Goal: Entertainment & Leisure: Consume media (video, audio)

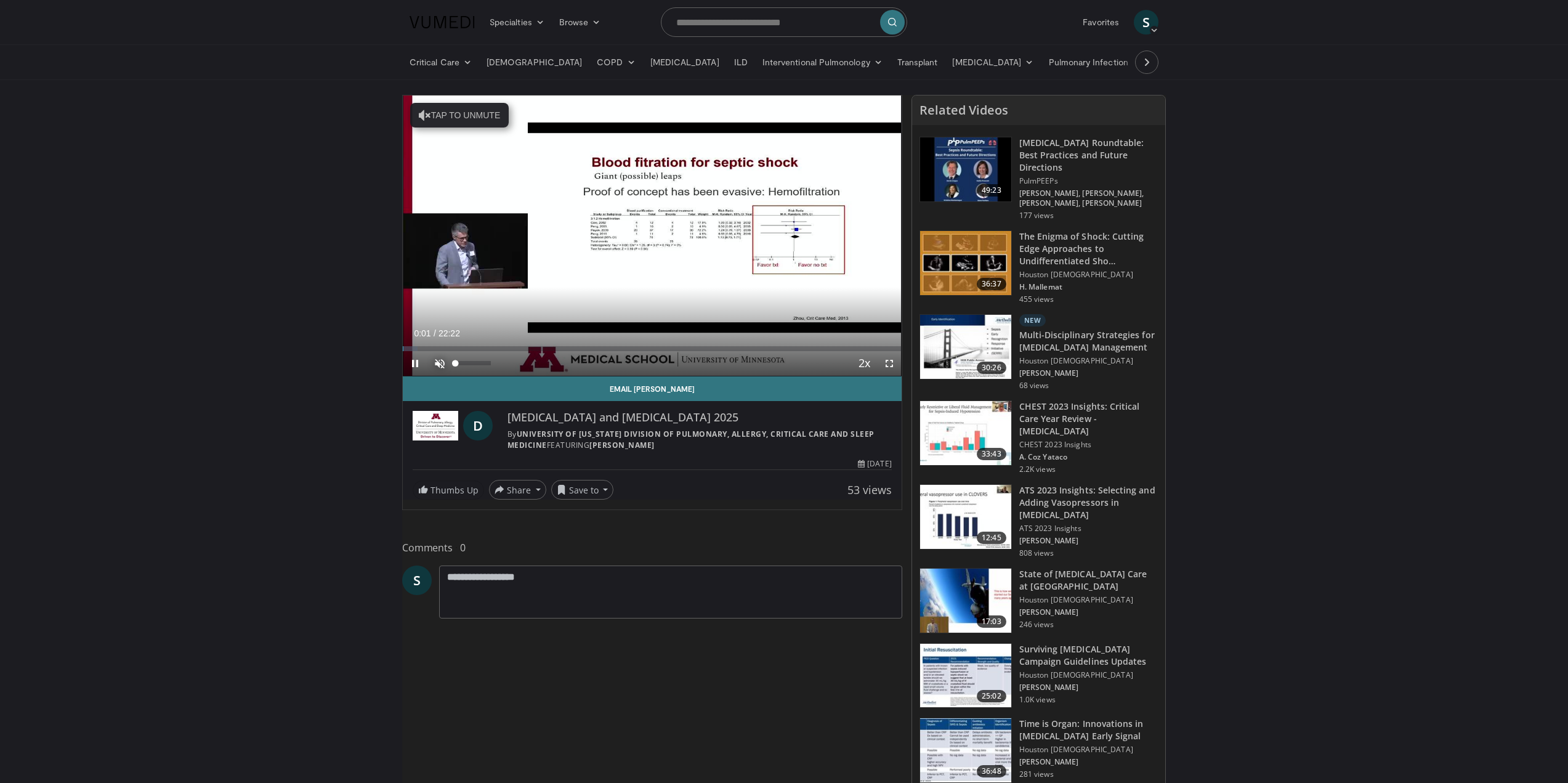
click at [442, 364] on span "Video Player" at bounding box center [440, 363] width 24 height 24
click at [417, 347] on div "Progress Bar" at bounding box center [418, 349] width 2 height 5
click at [445, 347] on div "Progress Bar" at bounding box center [446, 349] width 2 height 5
click at [475, 348] on div "Progress Bar" at bounding box center [476, 349] width 2 height 5
click at [490, 346] on div "Progress Bar" at bounding box center [491, 349] width 2 height 5
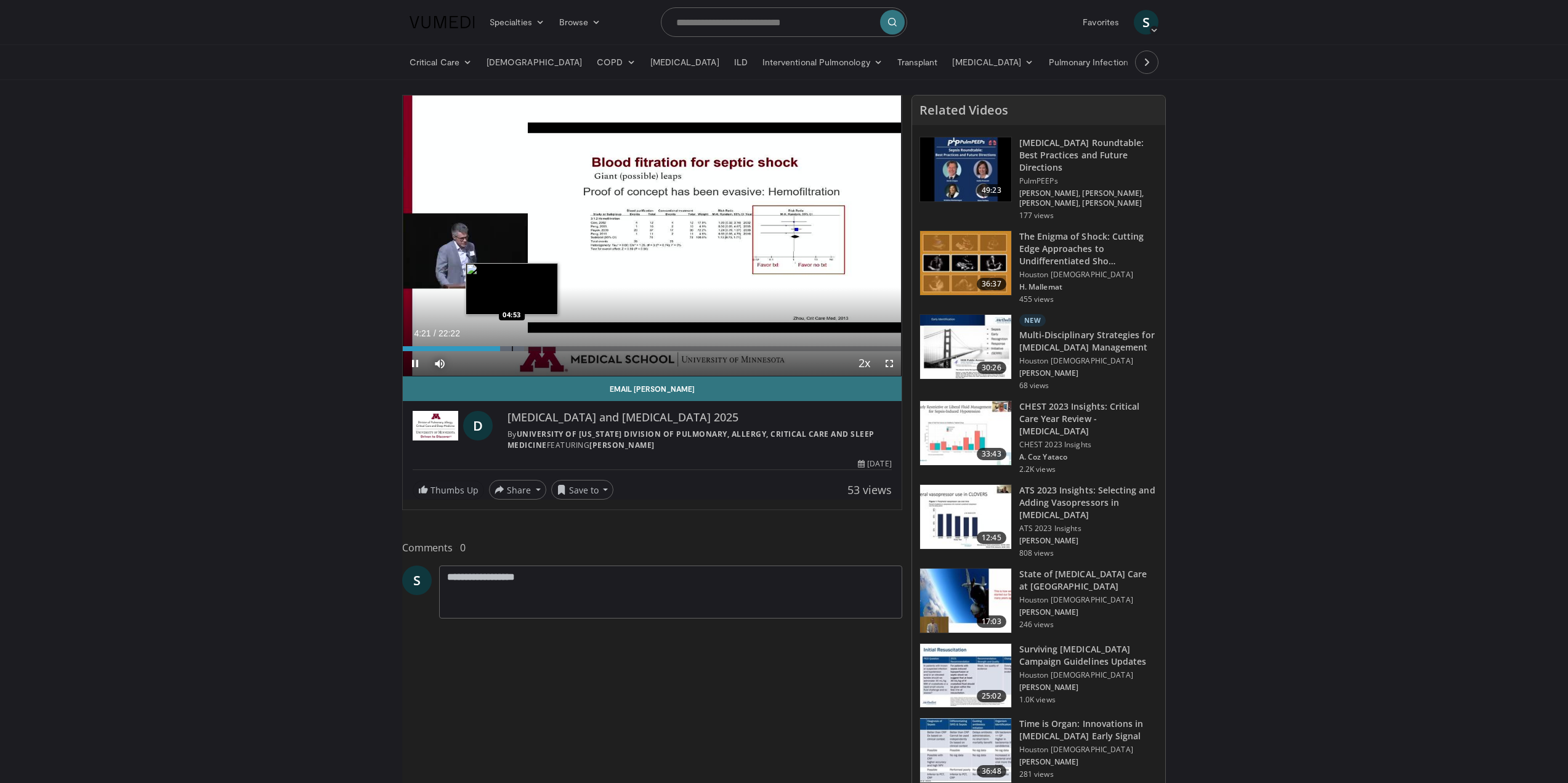
click at [512, 347] on div "Progress Bar" at bounding box center [512, 349] width 2 height 5
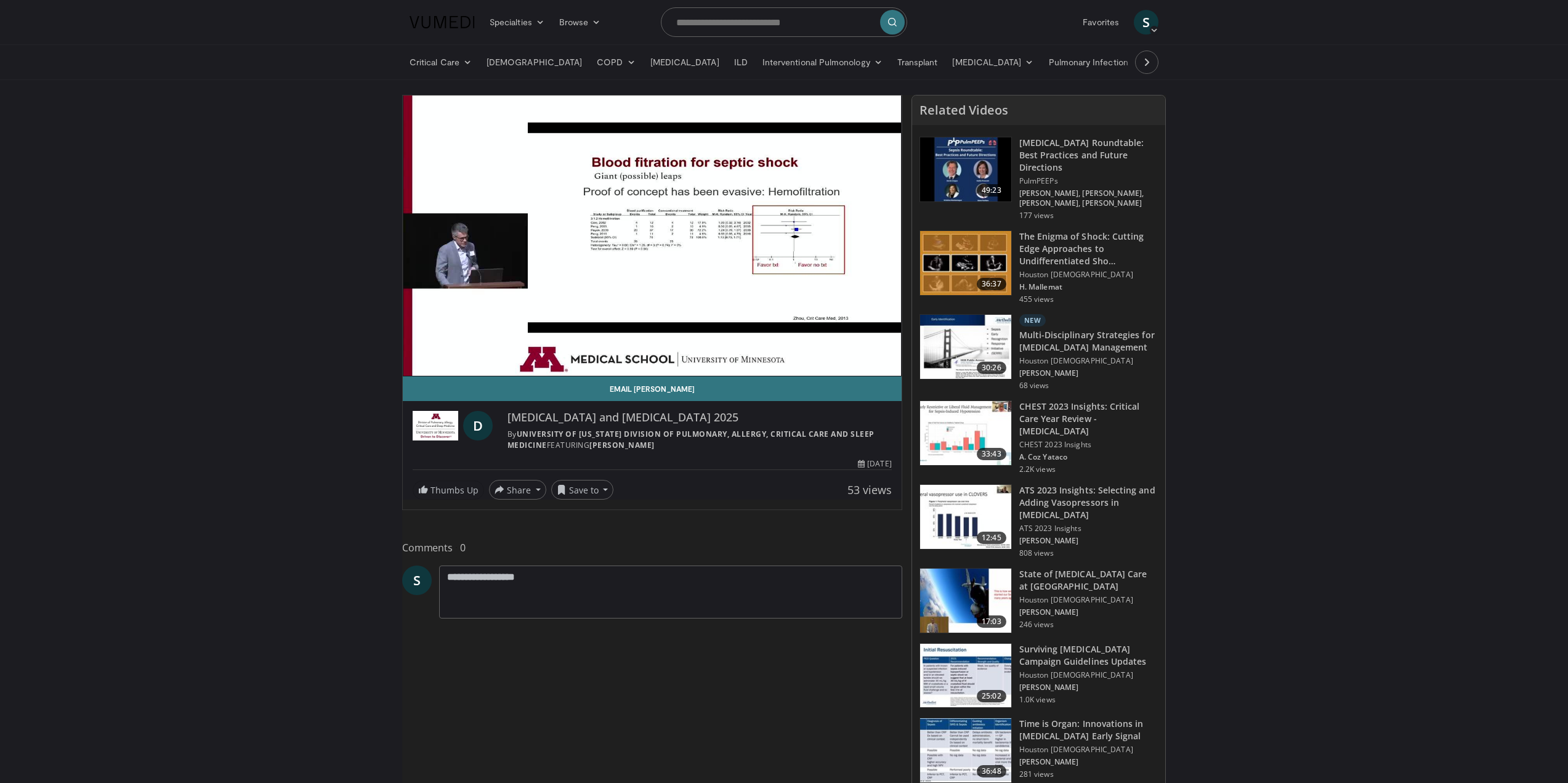
click at [530, 347] on div "10 seconds Tap to unmute" at bounding box center [652, 236] width 499 height 281
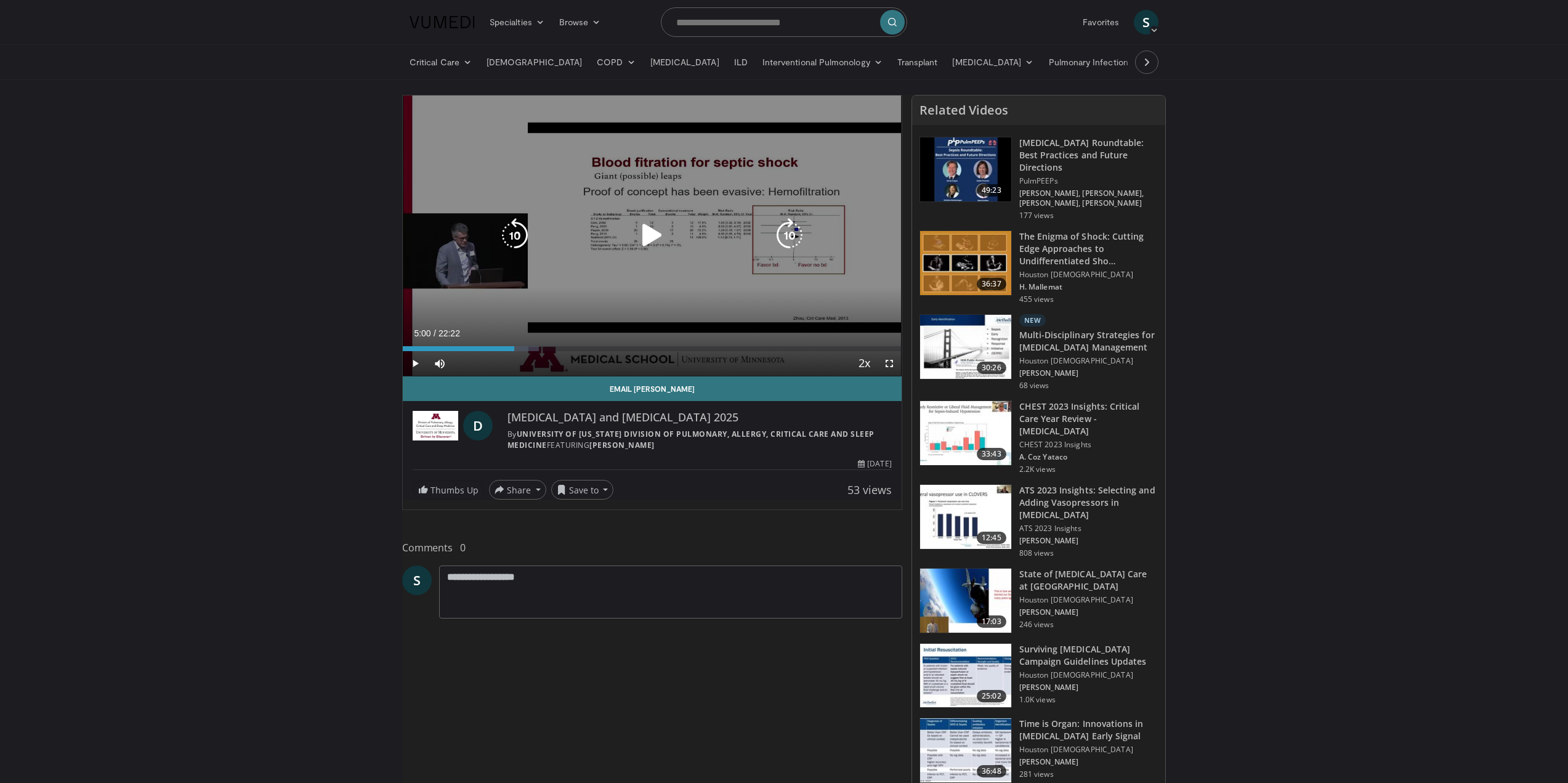
click at [529, 323] on div "10 seconds Tap to unmute" at bounding box center [652, 236] width 499 height 281
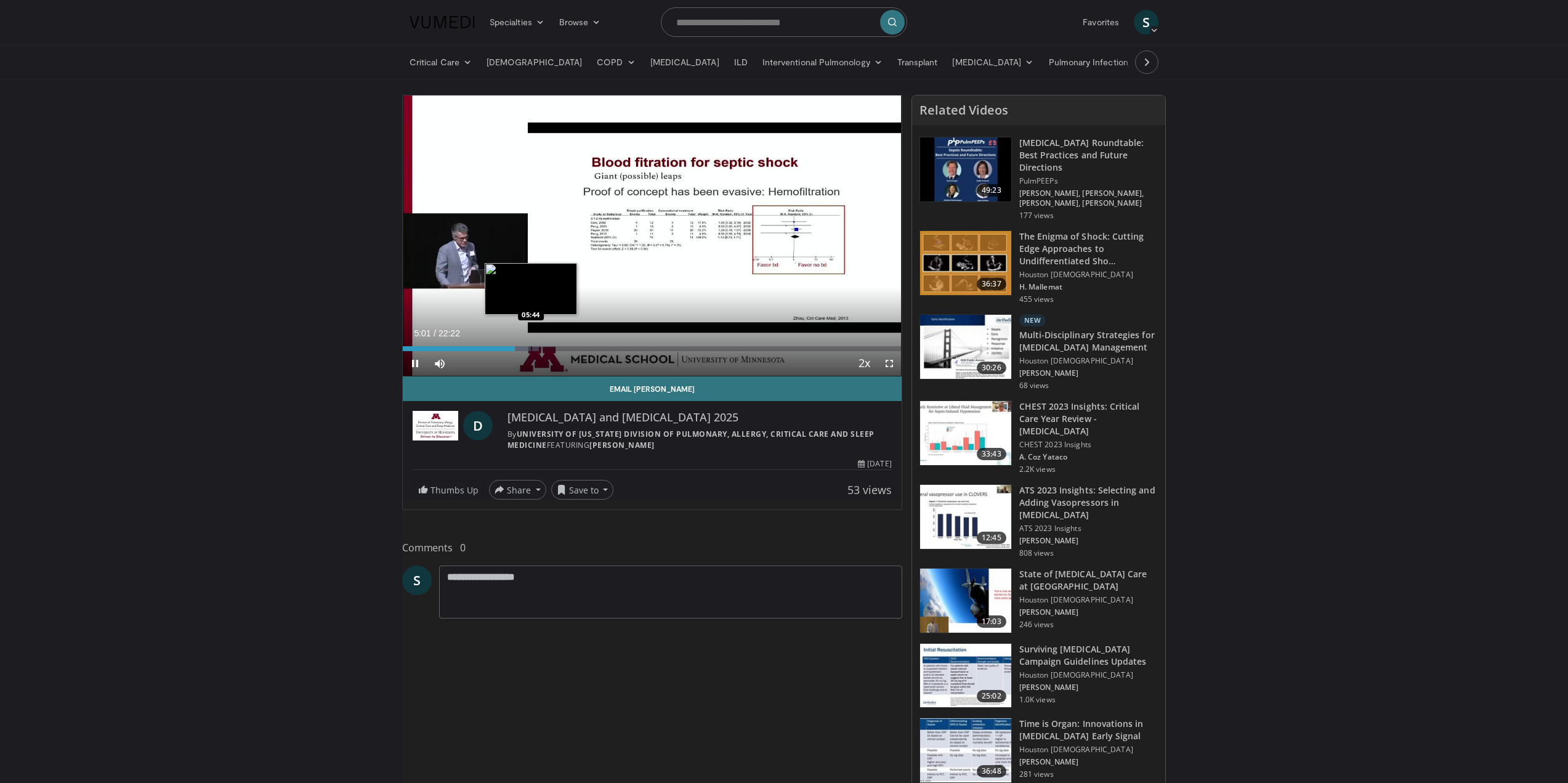
click at [531, 347] on div "Progress Bar" at bounding box center [531, 349] width 2 height 5
click at [556, 347] on div "Loaded : 27.34% 05:45 06:39" at bounding box center [652, 349] width 499 height 5
click at [542, 349] on div "06:52" at bounding box center [479, 349] width 154 height 5
click at [566, 349] on div "Progress Bar" at bounding box center [567, 349] width 2 height 5
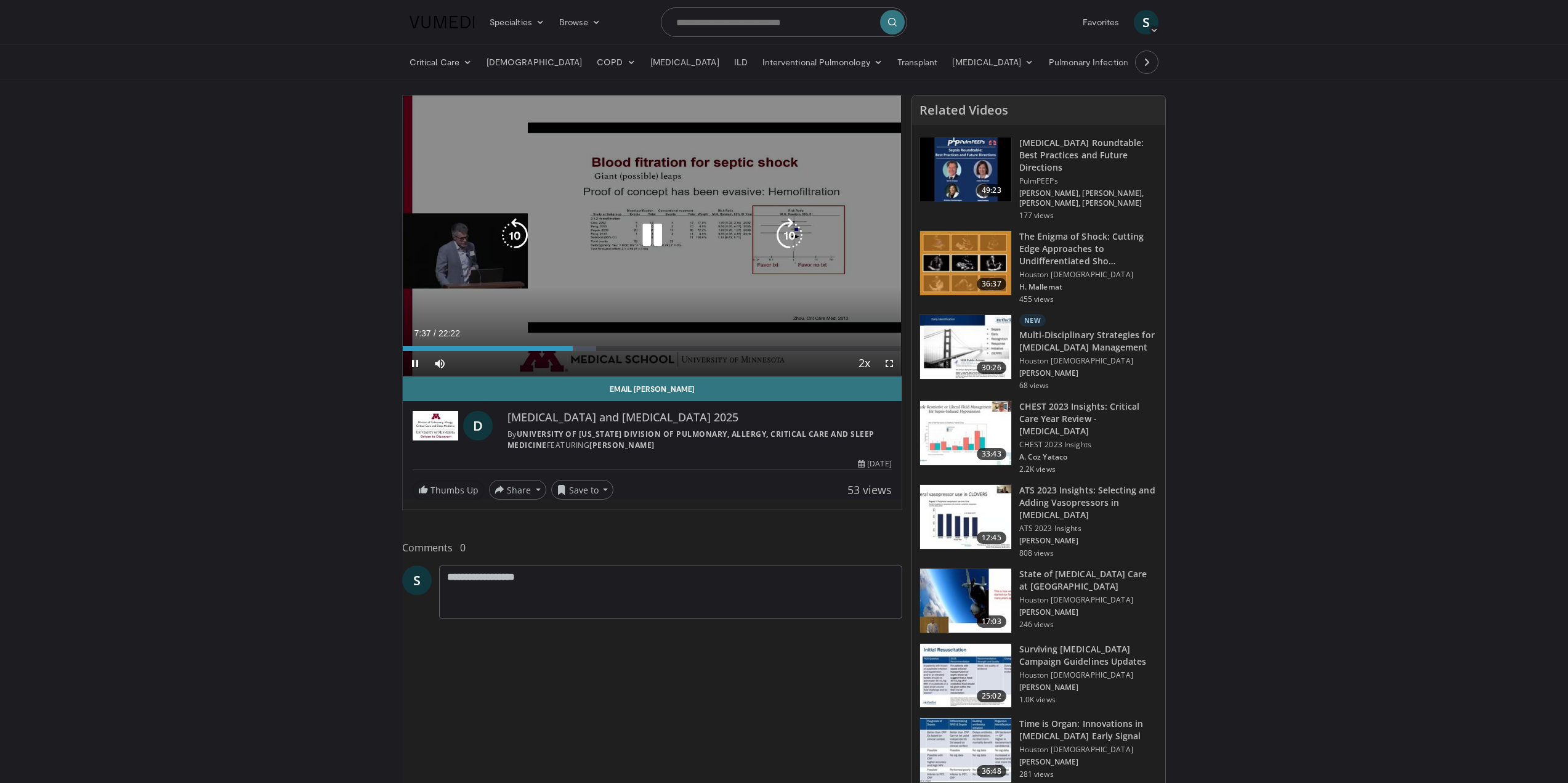
click at [589, 349] on div "Progress Bar" at bounding box center [578, 349] width 34 height 5
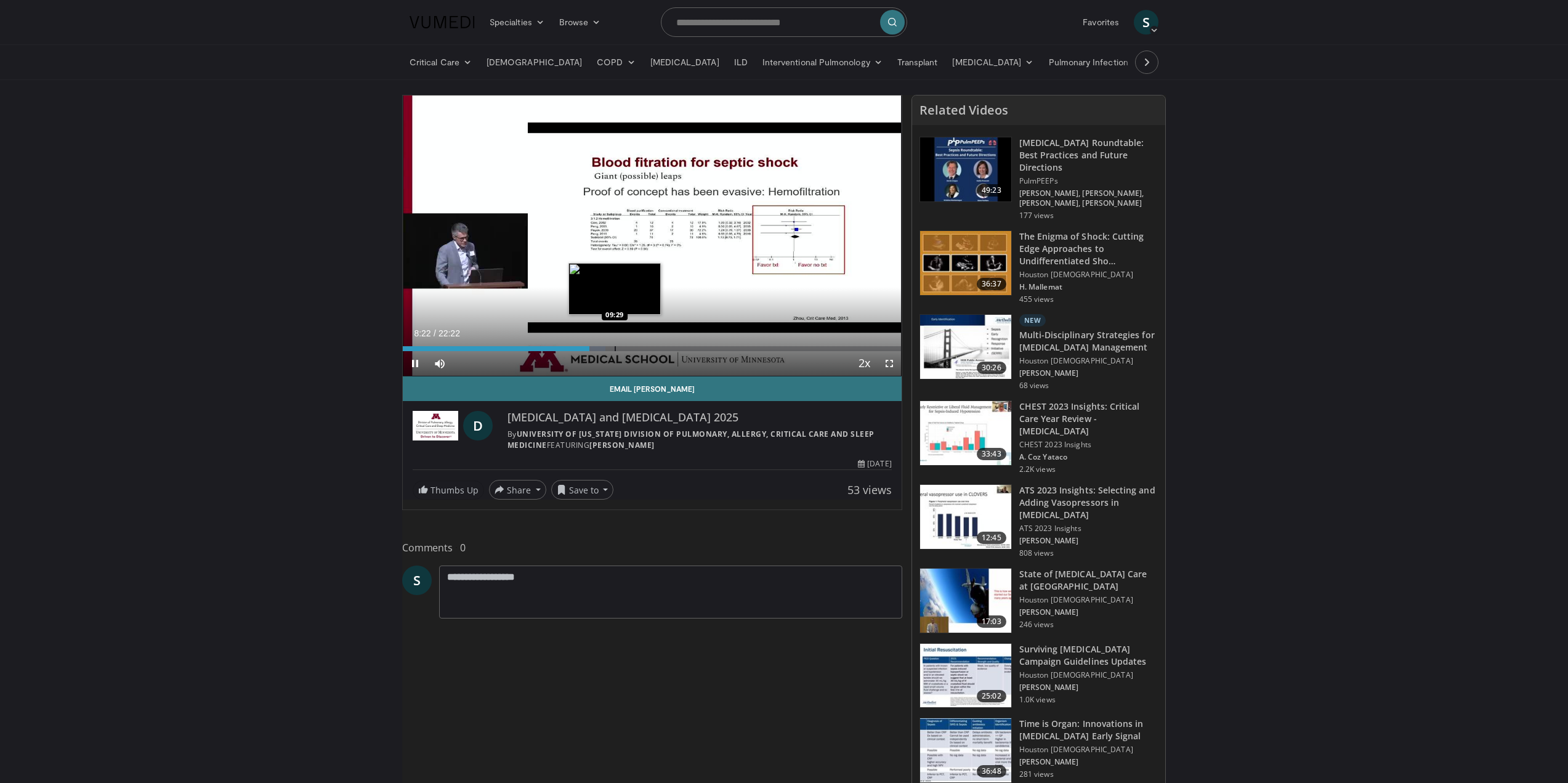
click at [616, 349] on div "Loaded : 40.65% 08:22 09:29" at bounding box center [652, 349] width 499 height 5
click at [644, 346] on div "Progress Bar" at bounding box center [645, 349] width 2 height 5
click at [673, 346] on div "Loaded : 53.22% 10:51 12:00" at bounding box center [652, 349] width 499 height 5
click at [695, 346] on div "Progress Bar" at bounding box center [695, 349] width 2 height 5
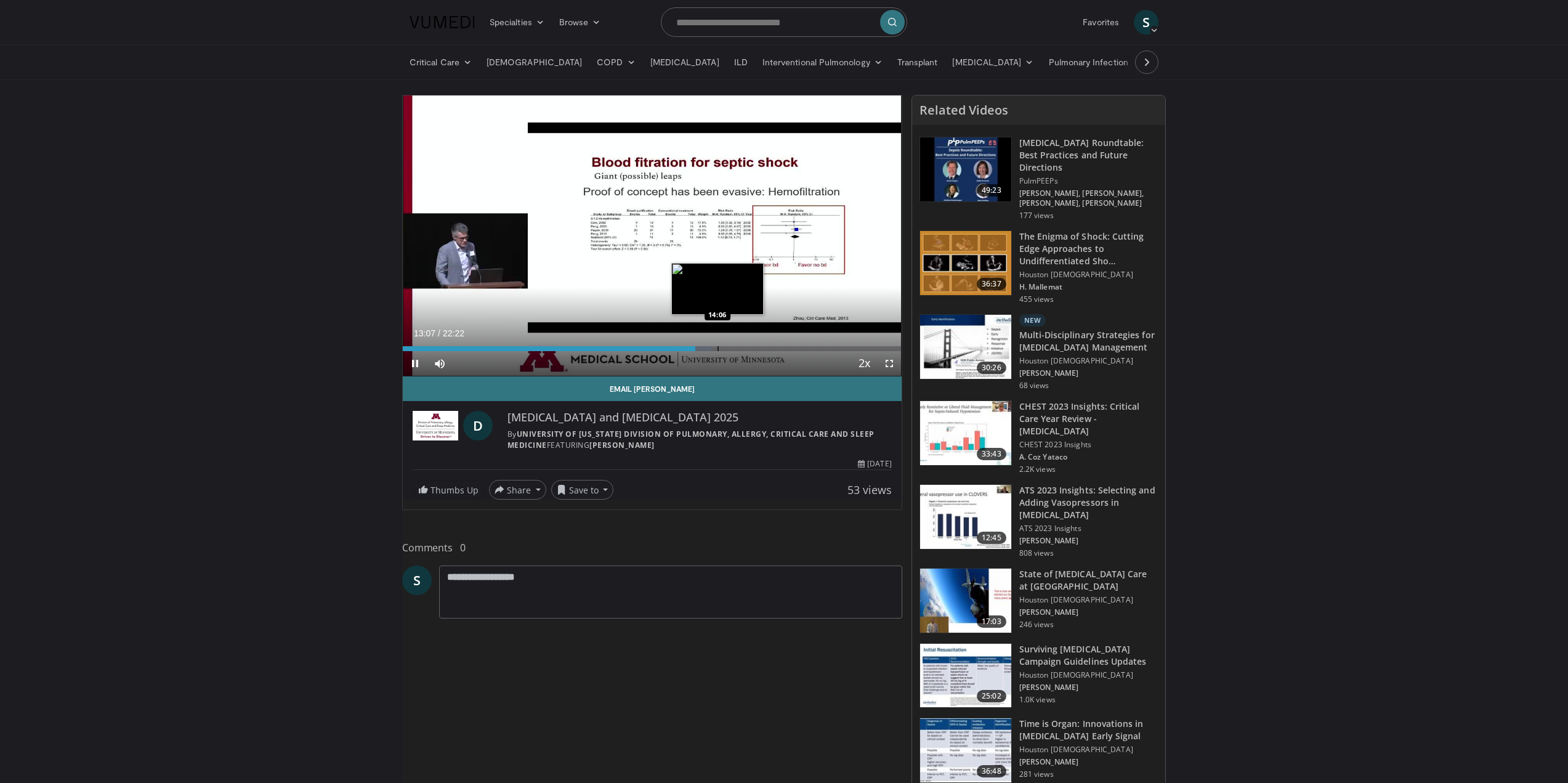
click at [717, 346] on div "Progress Bar" at bounding box center [718, 349] width 2 height 5
click at [739, 347] on div "Progress Bar" at bounding box center [740, 349] width 2 height 5
click at [768, 349] on div "Progress Bar" at bounding box center [768, 349] width 2 height 5
click at [797, 349] on div "Progress Bar" at bounding box center [797, 349] width 2 height 5
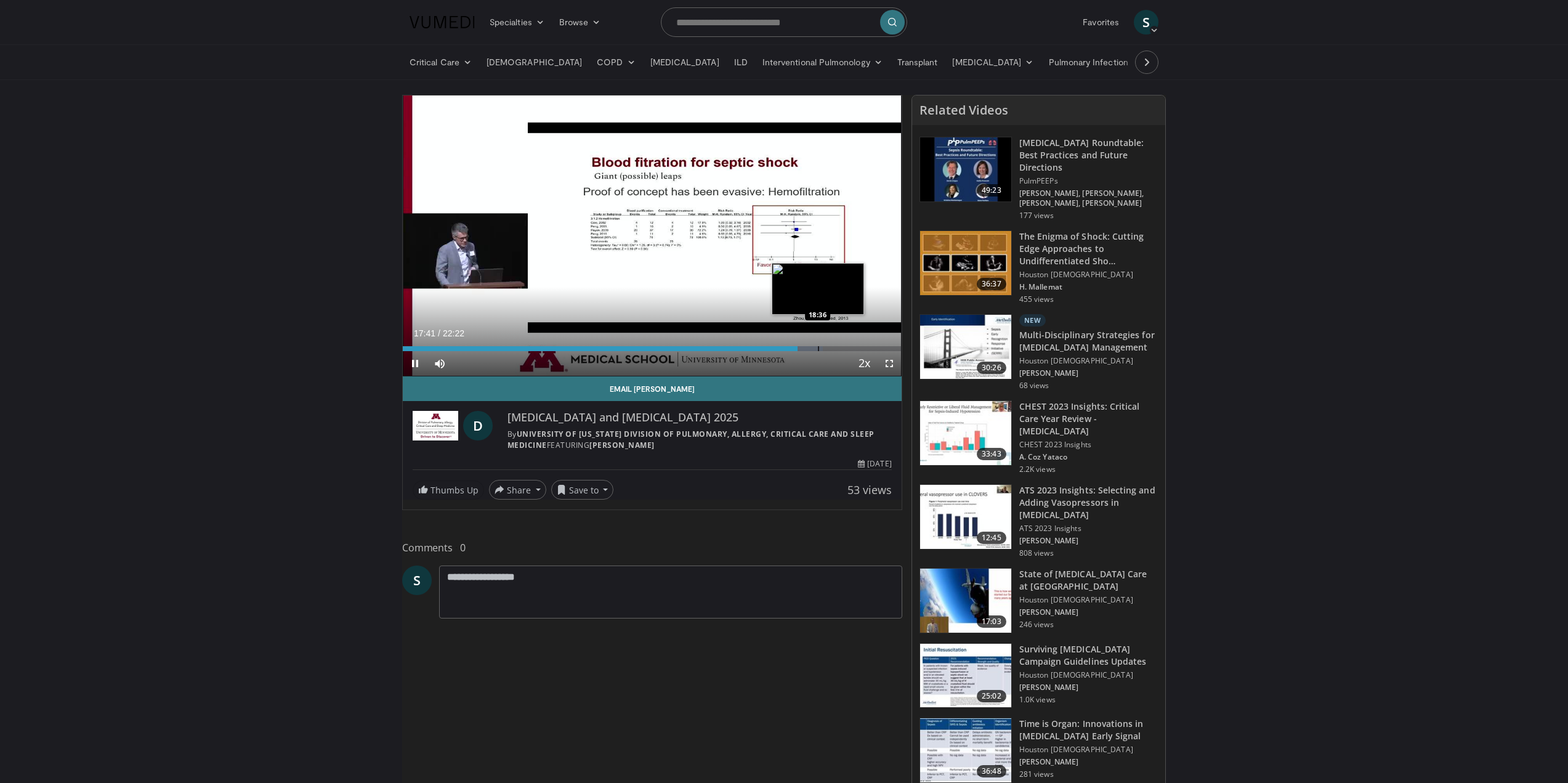
click at [818, 350] on div "Progress Bar" at bounding box center [819, 349] width 2 height 5
click at [831, 350] on div "Progress Bar" at bounding box center [832, 349] width 2 height 5
click at [846, 350] on div "Progress Bar" at bounding box center [846, 349] width 2 height 5
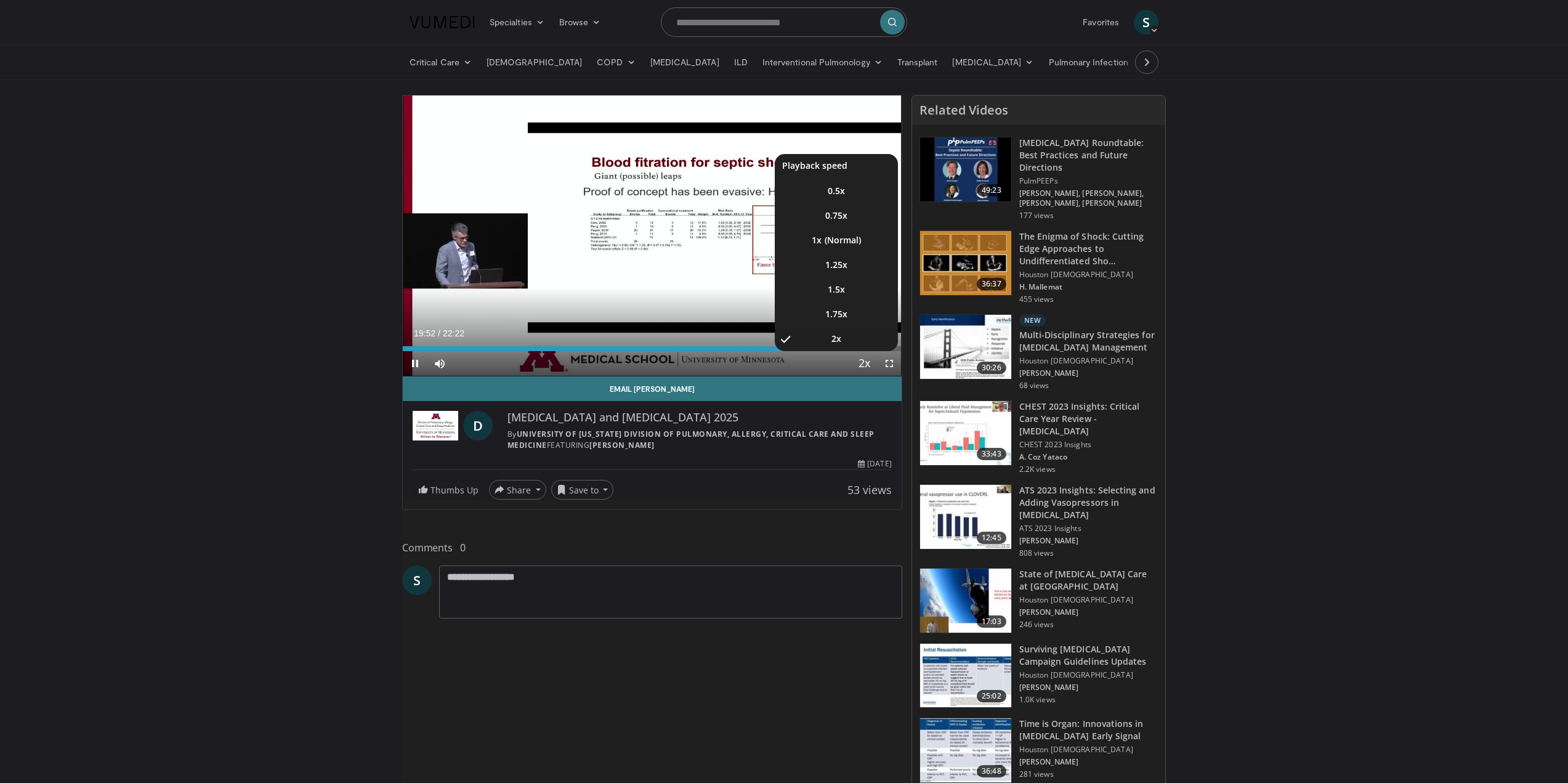
click at [861, 350] on li "2x , selected" at bounding box center [836, 339] width 123 height 24
click at [862, 347] on li "2x , selected" at bounding box center [836, 339] width 123 height 24
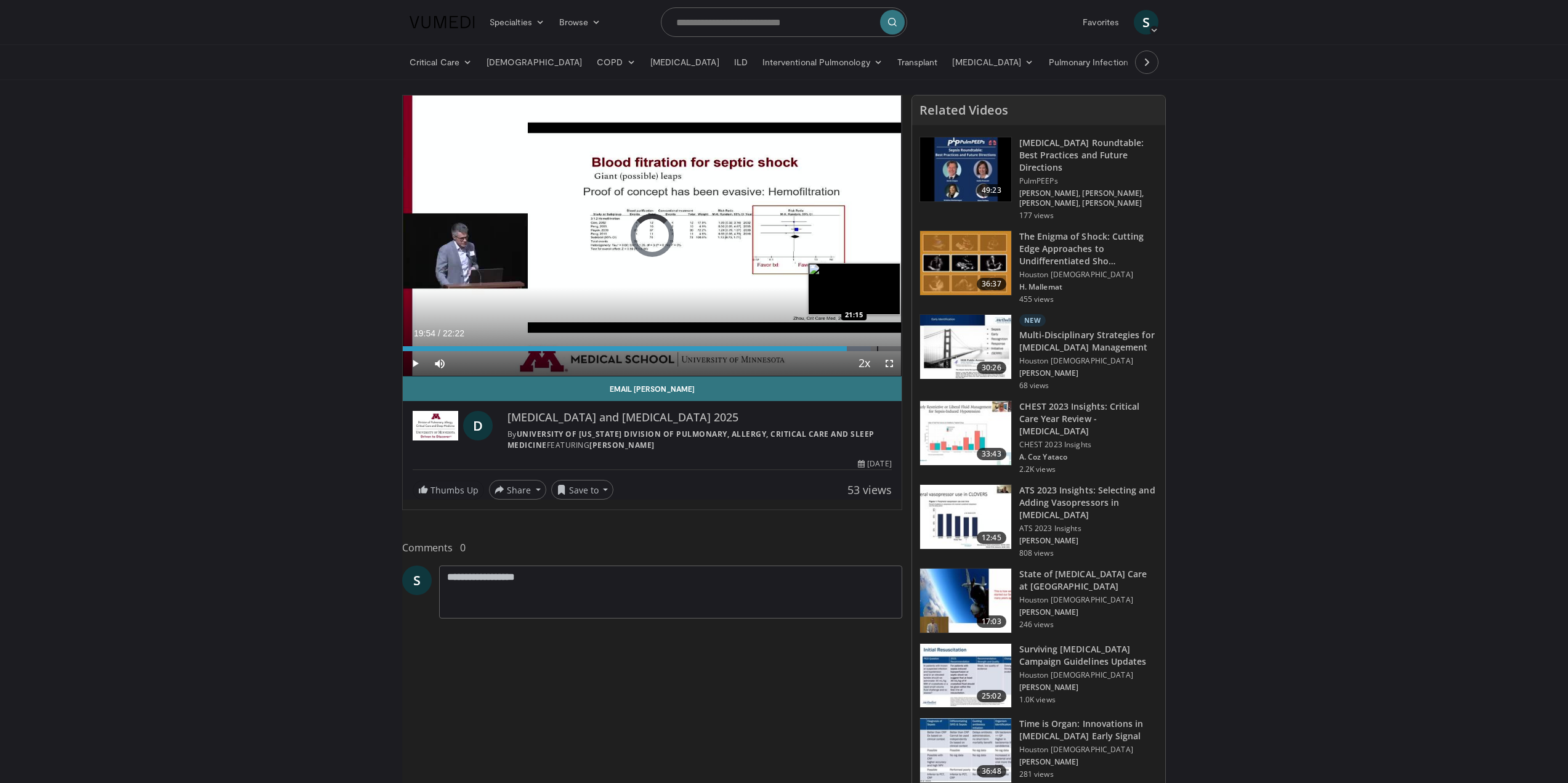
click at [877, 345] on div "Loaded : 93.87% 19:54 21:15" at bounding box center [652, 345] width 499 height 11
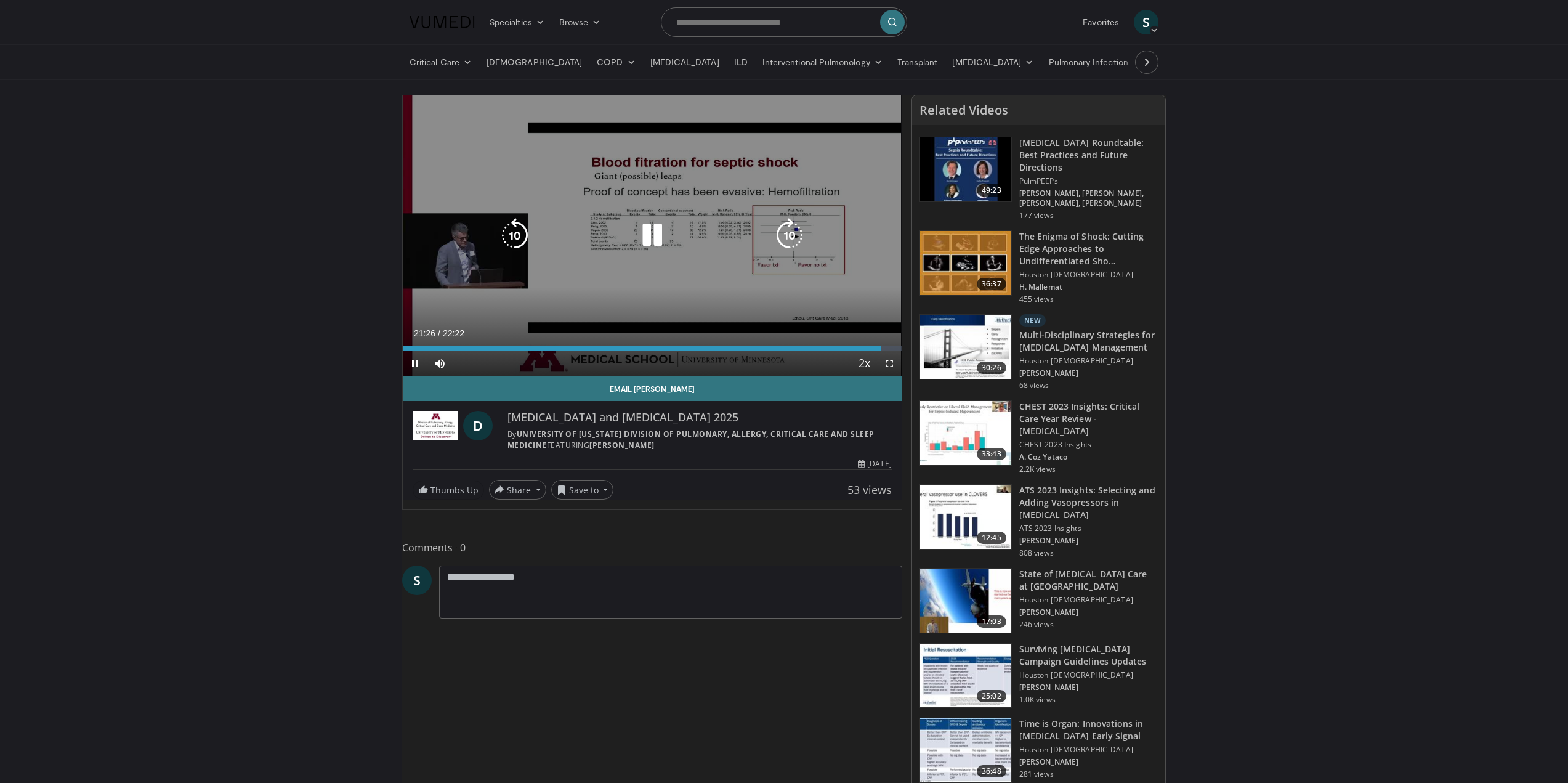
click at [651, 224] on icon "Video Player" at bounding box center [652, 235] width 34 height 34
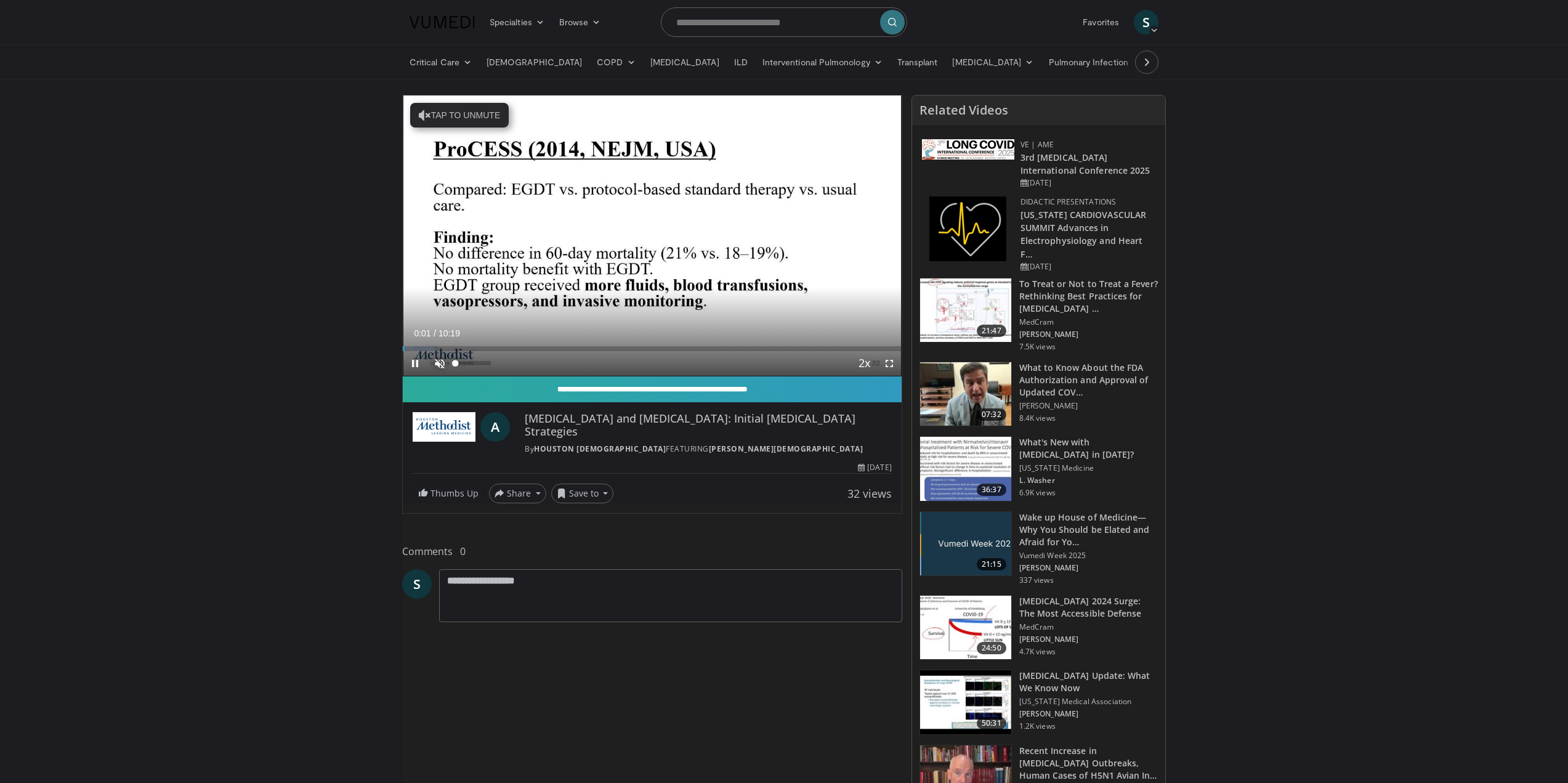
click at [444, 367] on span "Video Player" at bounding box center [440, 363] width 24 height 24
click at [407, 346] on div "Progress Bar" at bounding box center [407, 349] width 2 height 5
drag, startPoint x: 412, startPoint y: 345, endPoint x: 386, endPoint y: 345, distance: 26.0
click at [404, 344] on div "Loaded : 11.29% 00:02 00:02" at bounding box center [652, 345] width 499 height 11
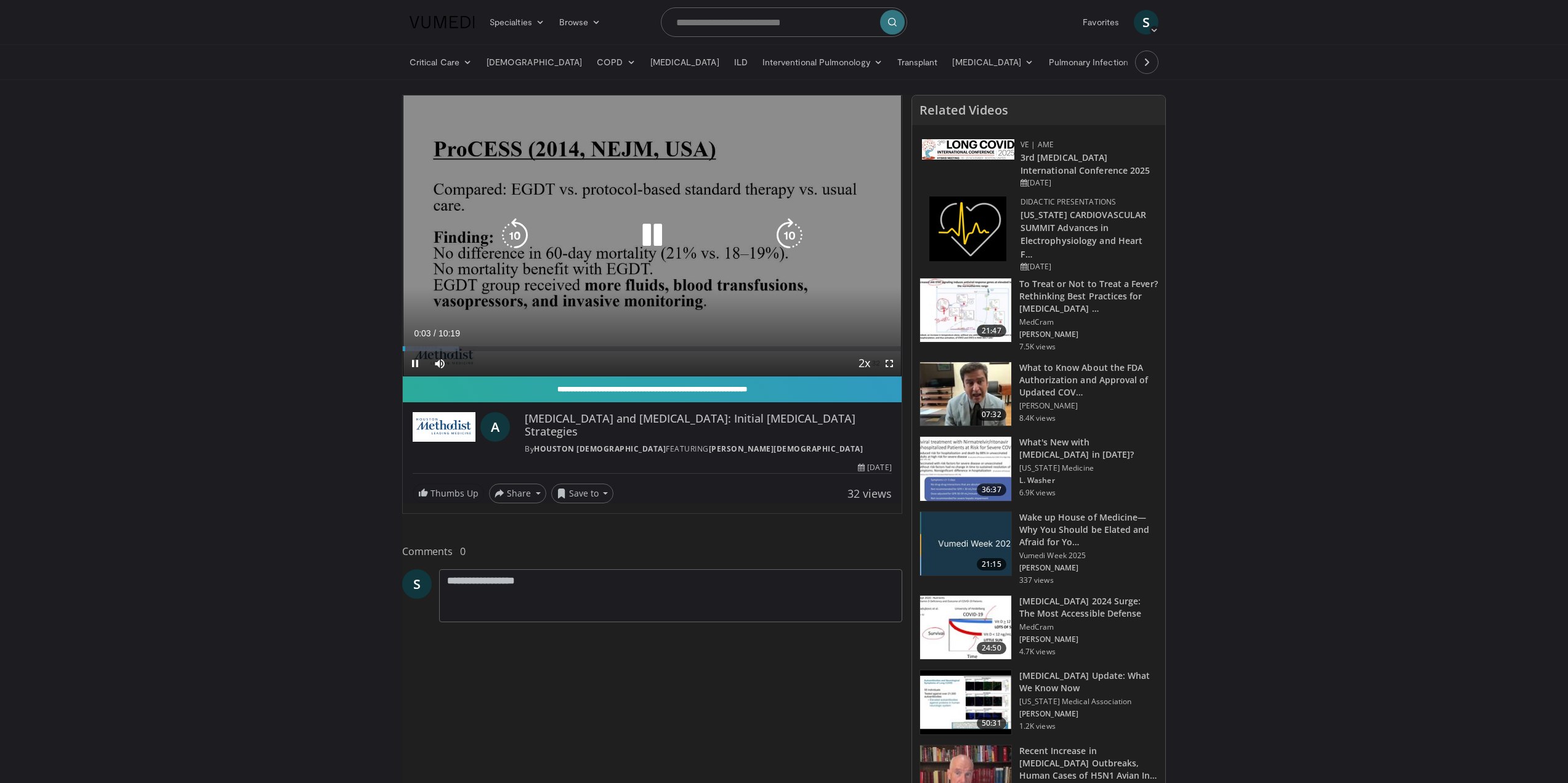
click at [621, 284] on div "10 seconds Tap to unmute" at bounding box center [652, 236] width 499 height 281
click at [640, 307] on div "10 seconds Tap to unmute" at bounding box center [652, 236] width 499 height 281
click at [641, 304] on div "10 seconds Tap to unmute" at bounding box center [652, 236] width 499 height 281
click at [572, 283] on div "10 seconds Tap to unmute" at bounding box center [652, 236] width 499 height 281
click at [706, 254] on div "10 seconds Tap to unmute" at bounding box center [652, 236] width 499 height 281
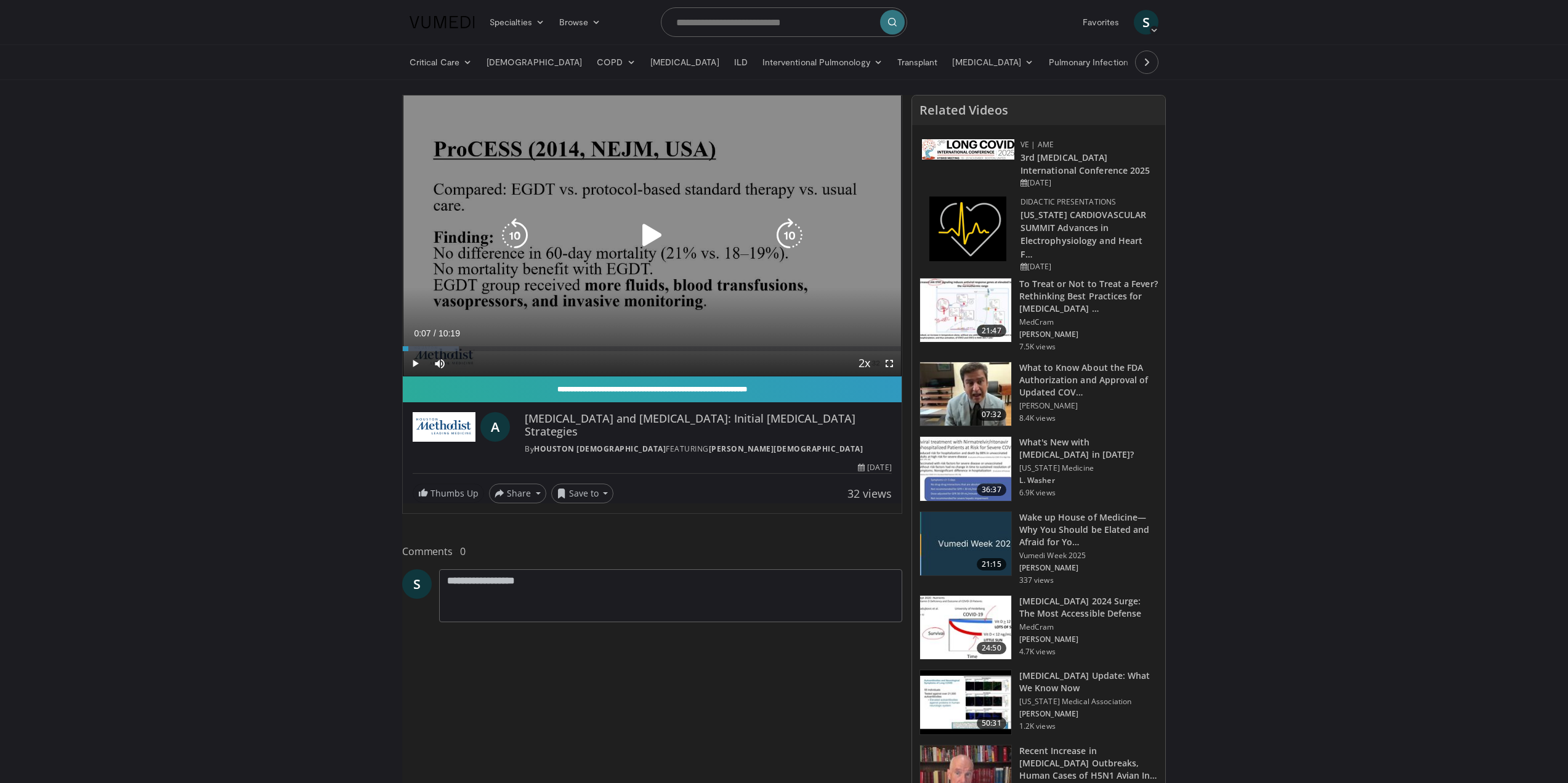
click at [657, 218] on icon "Video Player" at bounding box center [652, 235] width 34 height 34
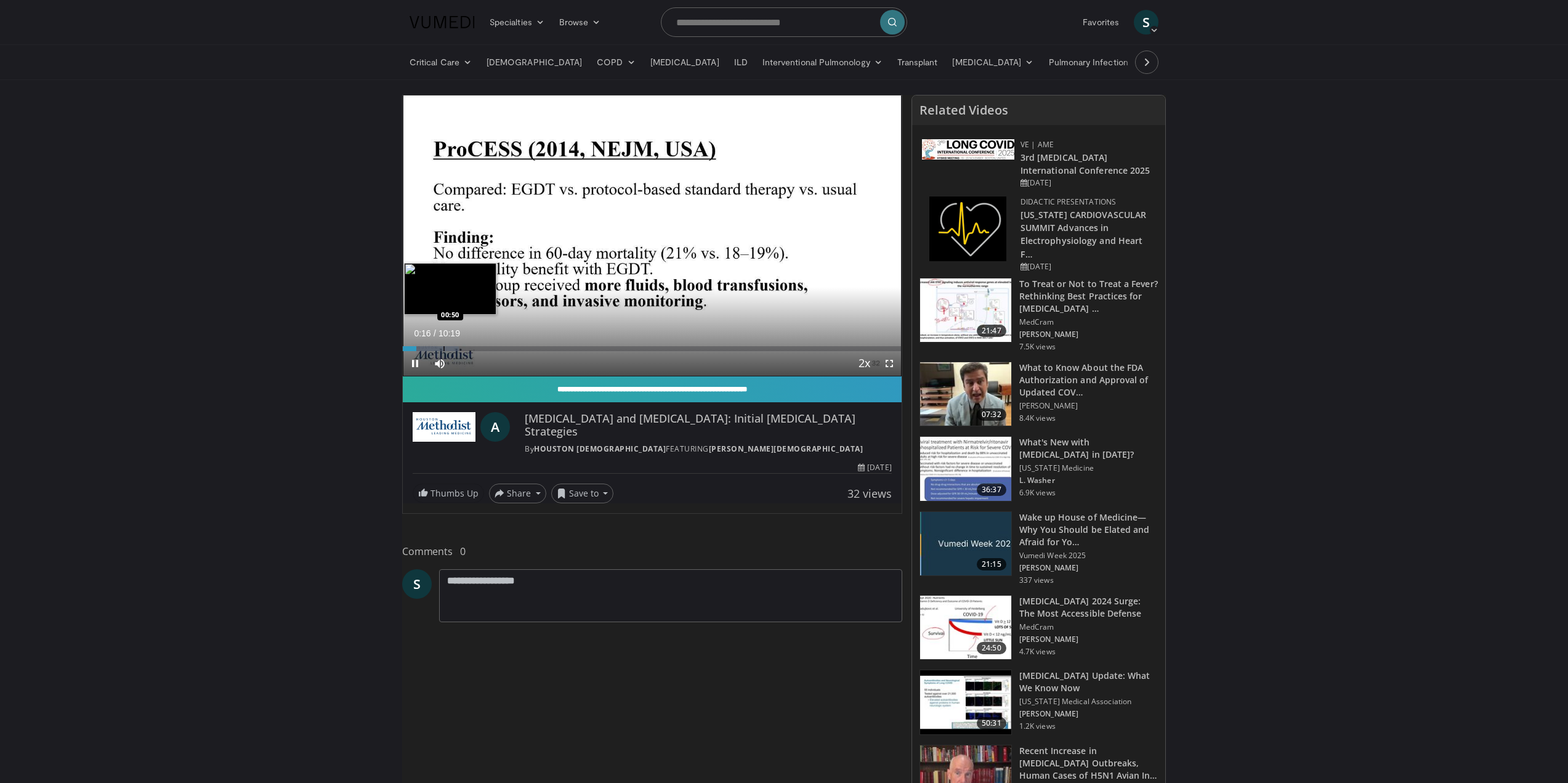
click at [443, 349] on div "Progress Bar" at bounding box center [444, 349] width 2 height 5
click at [482, 344] on div "Loaded : 19.36% 01:38 01:38" at bounding box center [652, 345] width 499 height 11
click at [505, 346] on div "Progress Bar" at bounding box center [505, 349] width 2 height 5
click at [547, 347] on div "Progress Bar" at bounding box center [547, 349] width 2 height 5
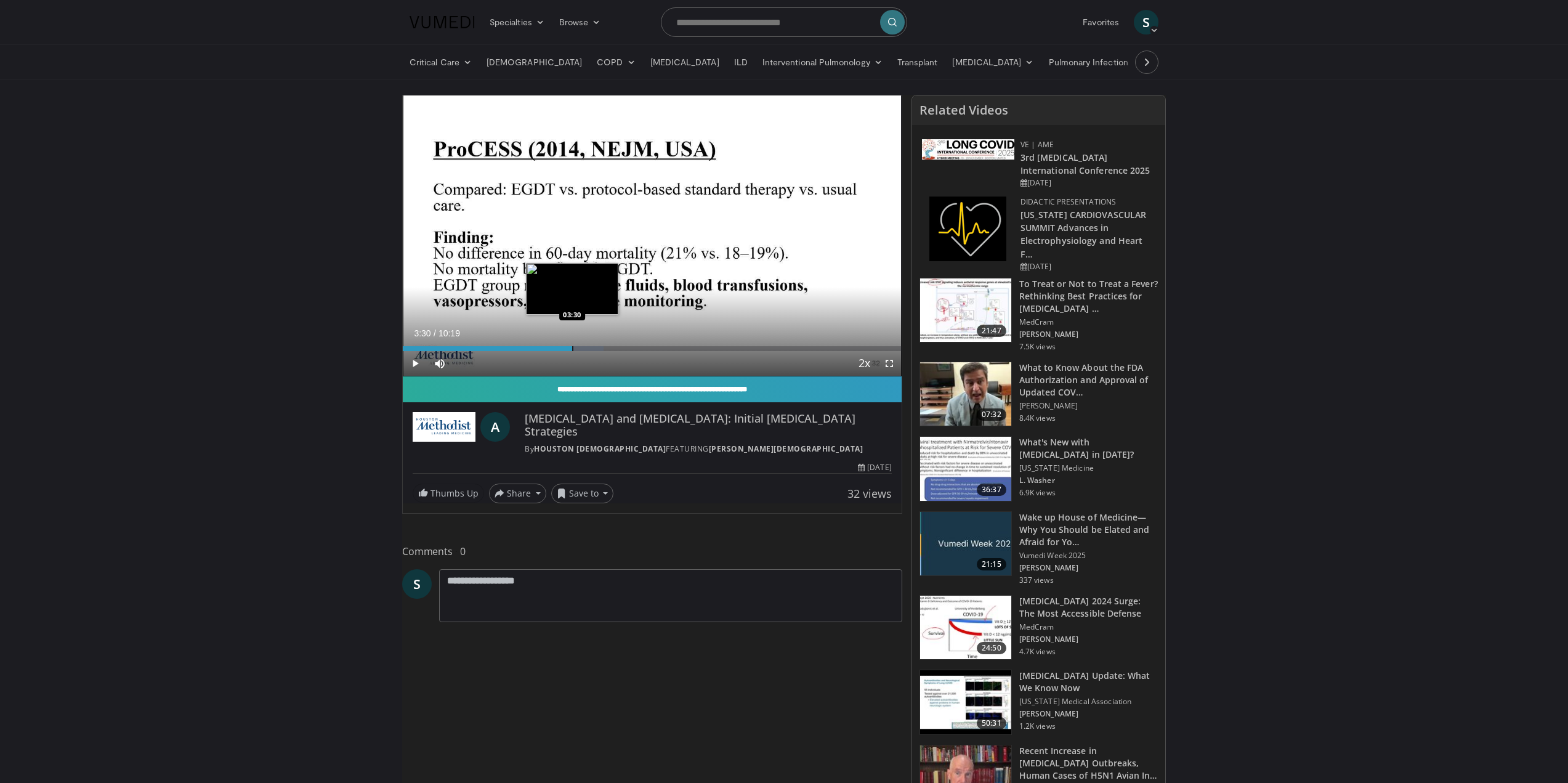
click at [572, 349] on div "Progress Bar" at bounding box center [573, 349] width 2 height 5
click at [605, 349] on div "Progress Bar" at bounding box center [606, 349] width 2 height 5
click at [634, 346] on div "Progress Bar" at bounding box center [634, 349] width 2 height 5
click at [660, 346] on div "Progress Bar" at bounding box center [661, 349] width 2 height 5
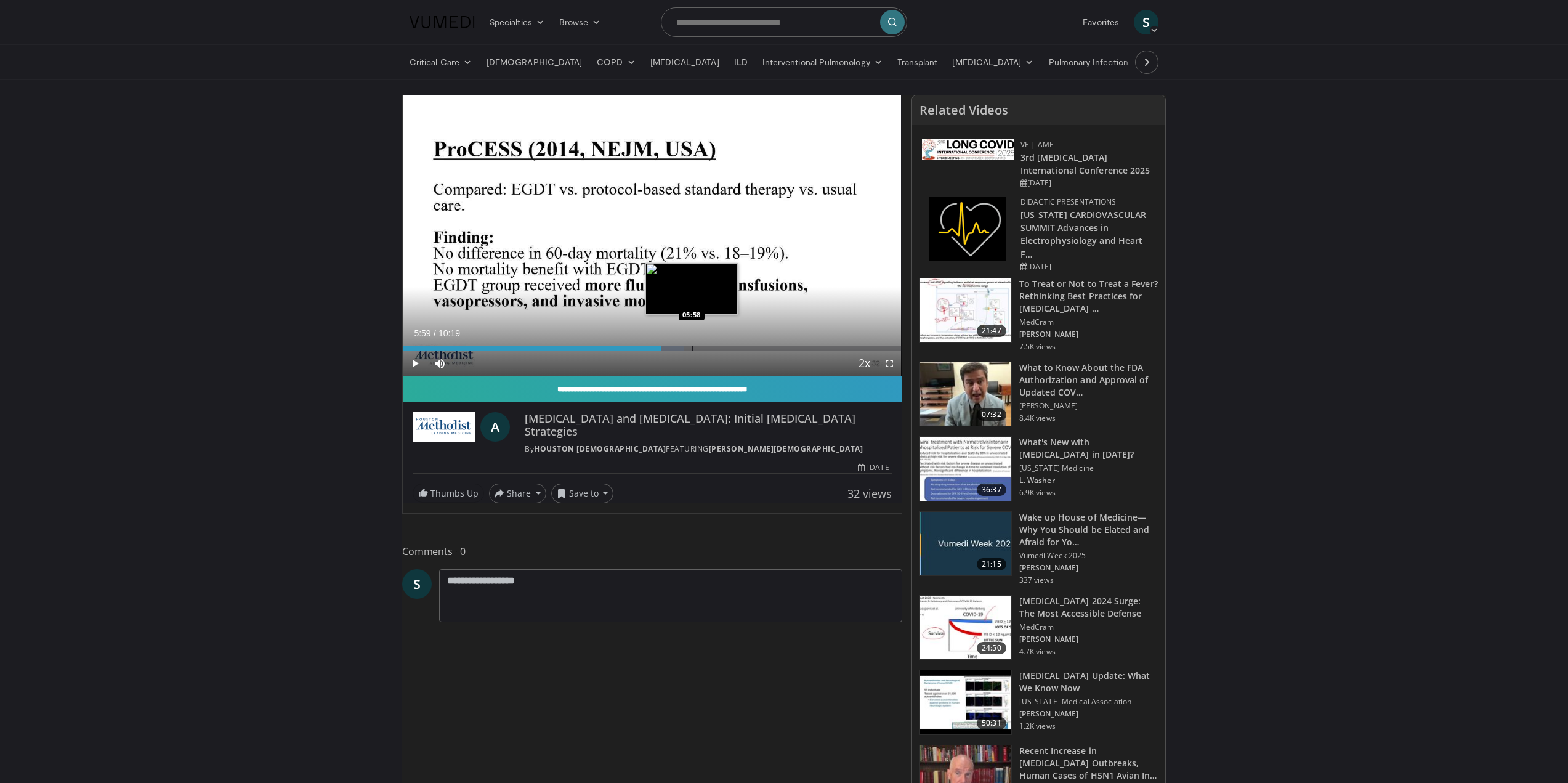
click at [692, 349] on div "Progress Bar" at bounding box center [693, 349] width 2 height 5
click at [718, 350] on div "Progress Bar" at bounding box center [701, 349] width 65 height 5
click at [733, 346] on div "Progress Bar" at bounding box center [734, 349] width 2 height 5
click at [748, 349] on div "Progress Bar" at bounding box center [747, 349] width 2 height 5
click at [775, 349] on div "Progress Bar" at bounding box center [776, 349] width 2 height 5
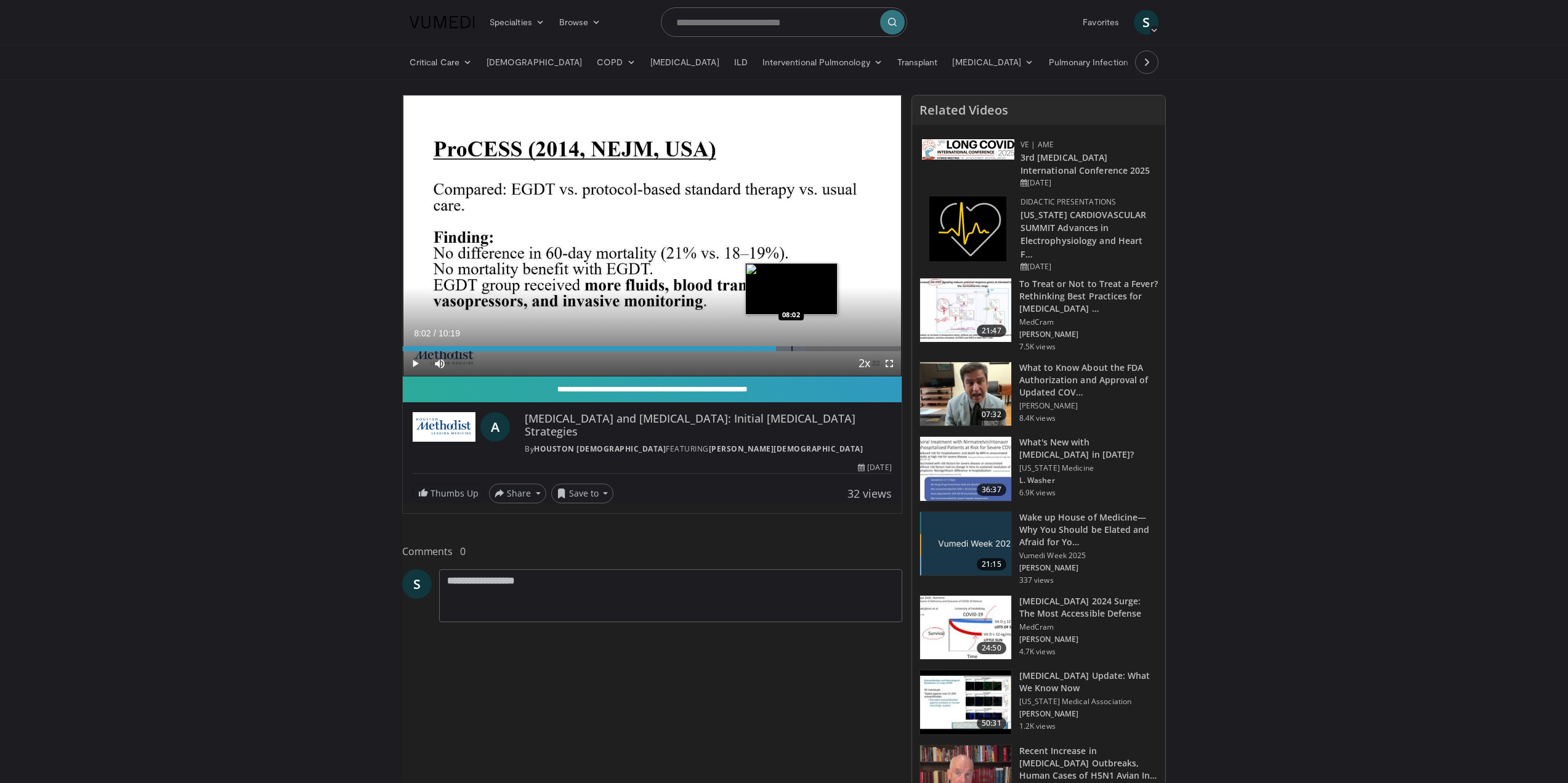
click at [791, 349] on div "Progress Bar" at bounding box center [792, 349] width 2 height 5
click at [826, 349] on div "Progress Bar" at bounding box center [826, 349] width 2 height 5
click at [852, 349] on div "Progress Bar" at bounding box center [852, 349] width 2 height 5
click at [872, 350] on div "Progress Bar" at bounding box center [873, 349] width 2 height 5
click at [885, 350] on div "Progress Bar" at bounding box center [885, 349] width 2 height 5
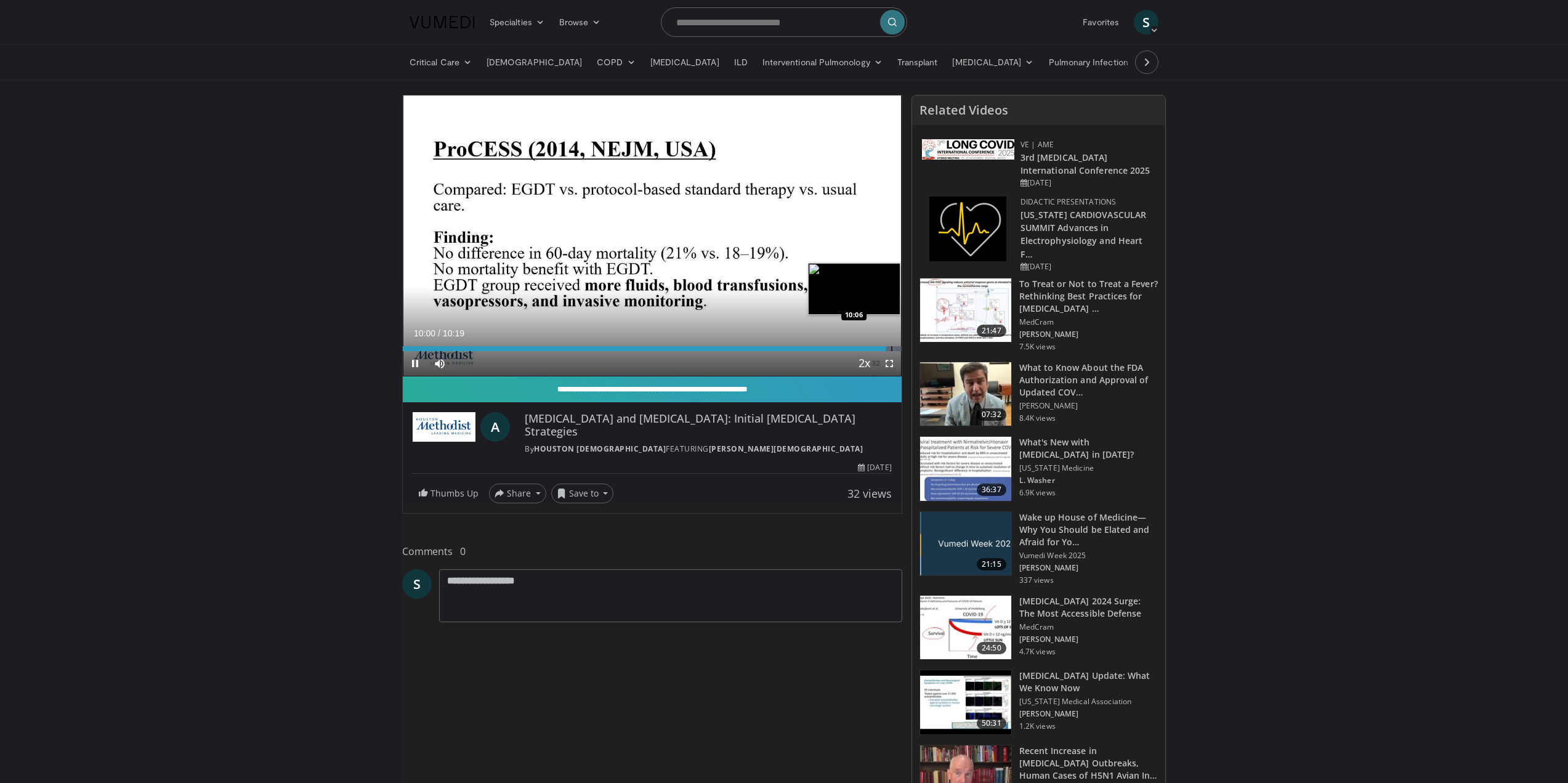
click at [891, 350] on div "Progress Bar" at bounding box center [865, 349] width 72 height 5
